Goal: Transaction & Acquisition: Book appointment/travel/reservation

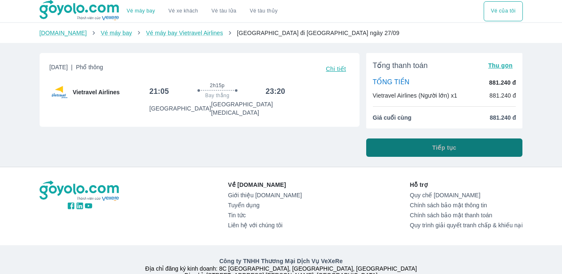
click at [442, 148] on span "Tiếp tục" at bounding box center [445, 147] width 24 height 8
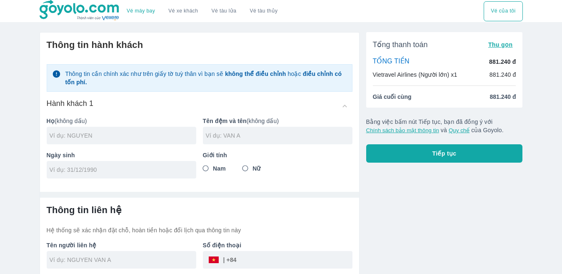
scroll to position [36, 0]
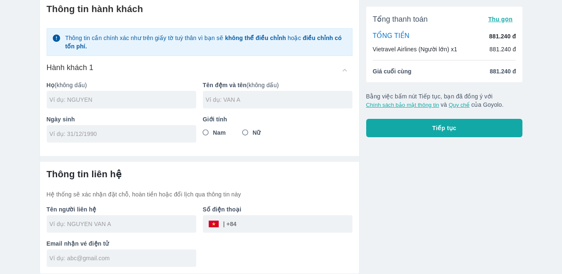
click at [110, 103] on input "text" at bounding box center [123, 99] width 147 height 8
type input "TRINH"
click at [301, 105] on div at bounding box center [278, 100] width 150 height 18
type input "XUAN LUYEN"
click at [204, 133] on input "Nam" at bounding box center [205, 132] width 15 height 15
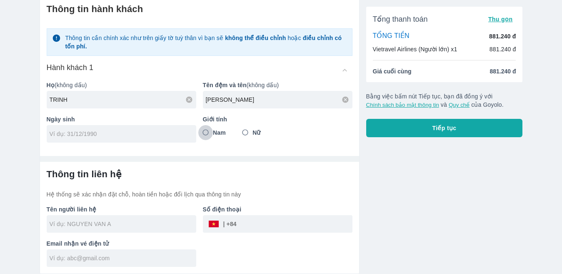
radio input "true"
click at [105, 135] on input "tel" at bounding box center [119, 134] width 138 height 8
type input "07/06/1978"
click at [141, 228] on div at bounding box center [122, 224] width 150 height 18
type input "TRINH XUAN LUYEN"
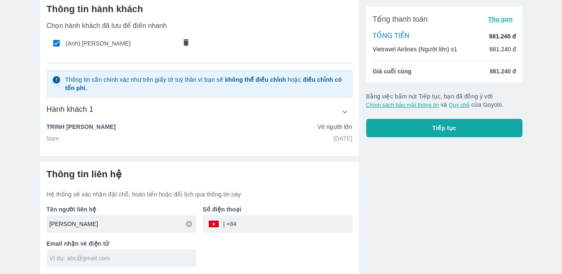
click at [276, 225] on input "tel" at bounding box center [295, 224] width 116 height 20
type input "343393333"
click at [149, 257] on input "text" at bounding box center [123, 258] width 147 height 8
type input "Trinhluyen78@gmail.com"
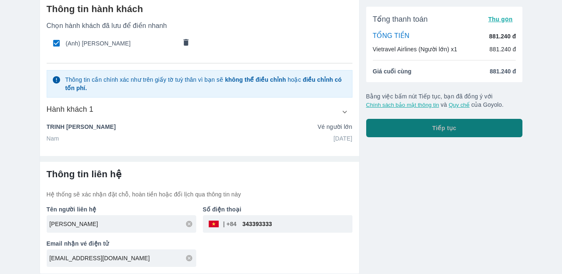
click at [444, 127] on span "Tiếp tục" at bounding box center [445, 128] width 24 height 8
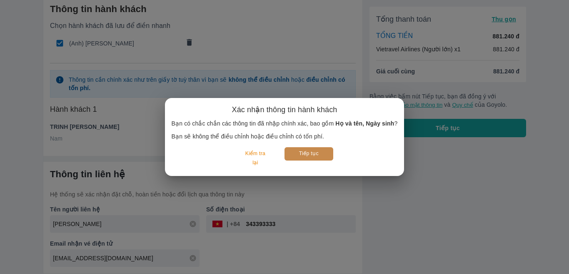
click at [309, 152] on button "Tiếp tục" at bounding box center [309, 153] width 49 height 13
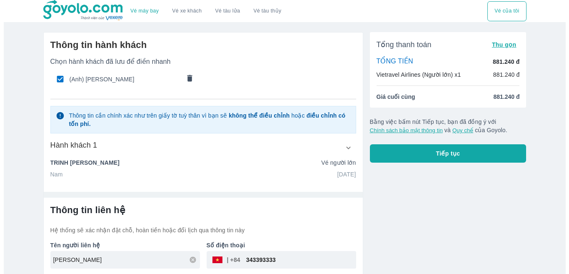
scroll to position [36, 0]
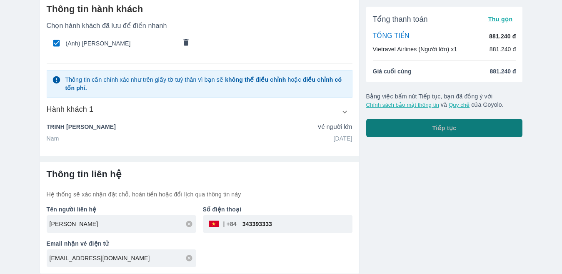
click at [453, 126] on span "Tiếp tục" at bounding box center [445, 128] width 24 height 8
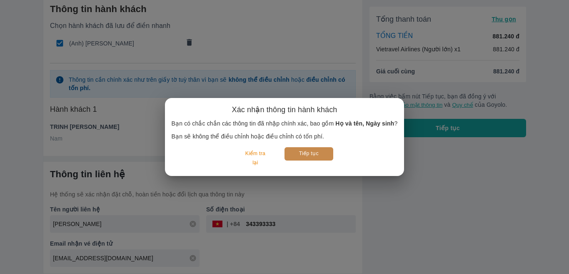
click at [318, 153] on button "Tiếp tục" at bounding box center [309, 153] width 49 height 13
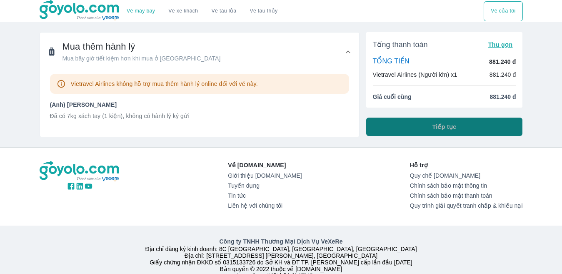
click at [447, 128] on span "Tiếp tục" at bounding box center [445, 127] width 24 height 8
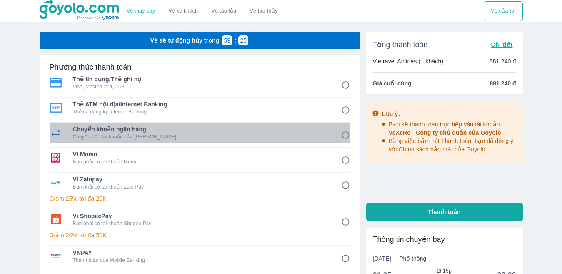
click at [128, 131] on span "Chuyển khoản ngân hàng" at bounding box center [201, 129] width 257 height 8
radio input "true"
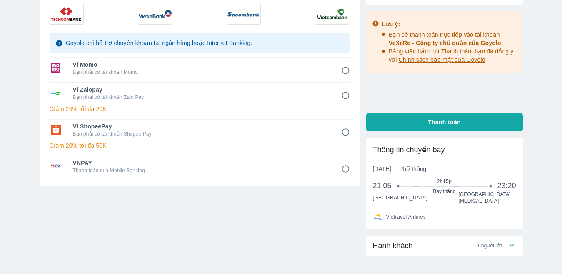
scroll to position [42, 0]
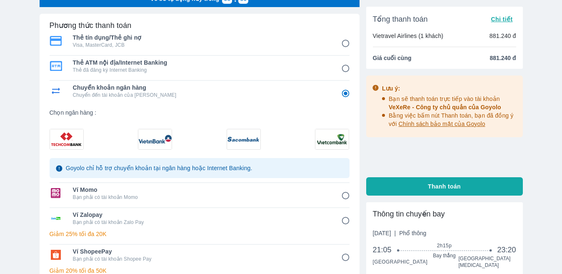
click at [247, 137] on img at bounding box center [243, 139] width 33 height 20
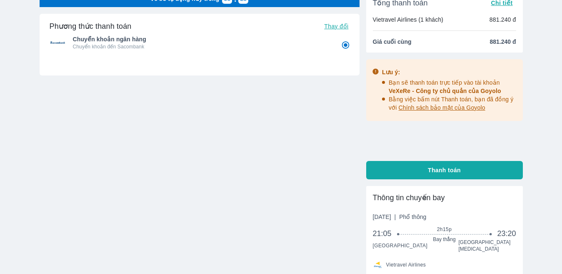
scroll to position [83, 0]
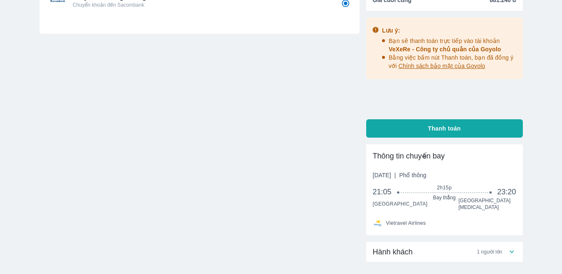
click at [442, 128] on span "Thanh toán" at bounding box center [444, 128] width 33 height 8
radio input "false"
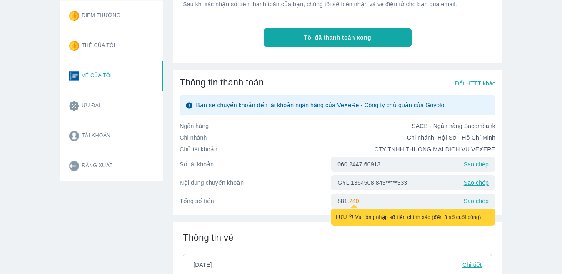
scroll to position [54, 0]
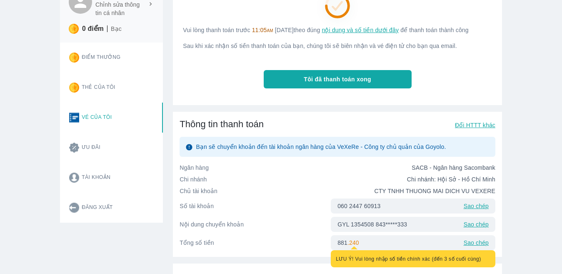
click at [474, 210] on p "Sao chép" at bounding box center [476, 206] width 25 height 8
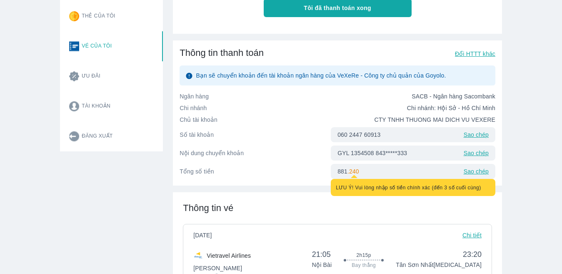
scroll to position [167, 0]
